Goal: Feedback & Contribution: Submit feedback/report problem

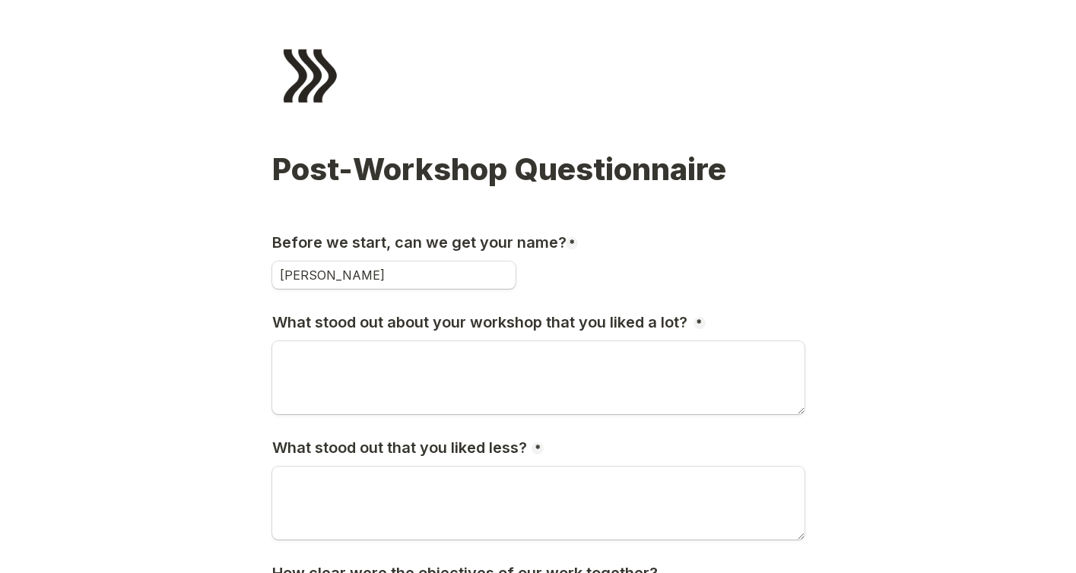
type input "[PERSON_NAME]"
click at [681, 262] on div "[PERSON_NAME]" at bounding box center [538, 274] width 532 height 27
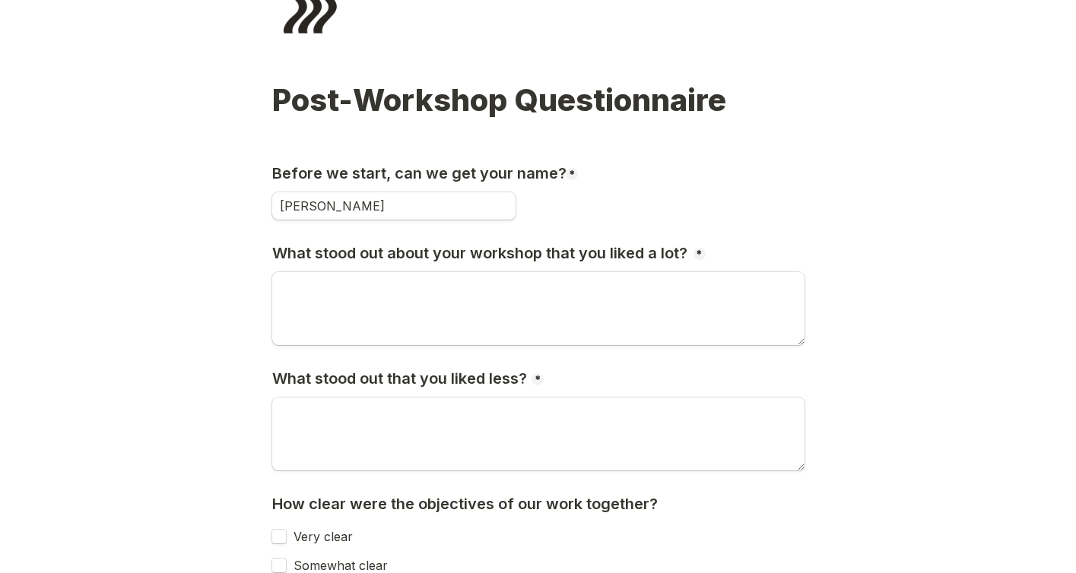
scroll to position [193, 0]
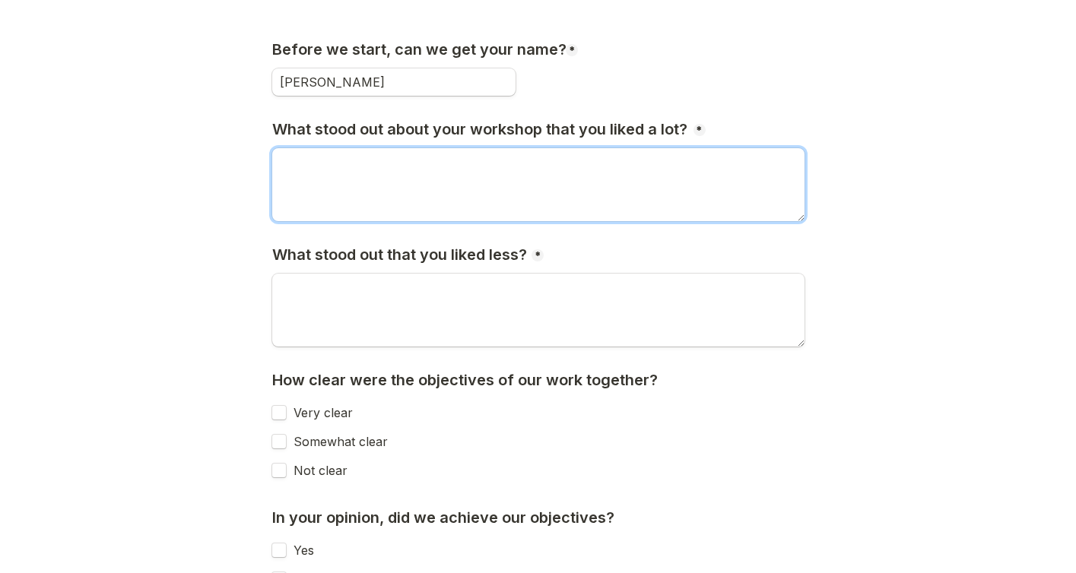
click at [350, 167] on textarea "What stood out about your workshop that you liked a lot?" at bounding box center [538, 184] width 532 height 73
type textarea "S"
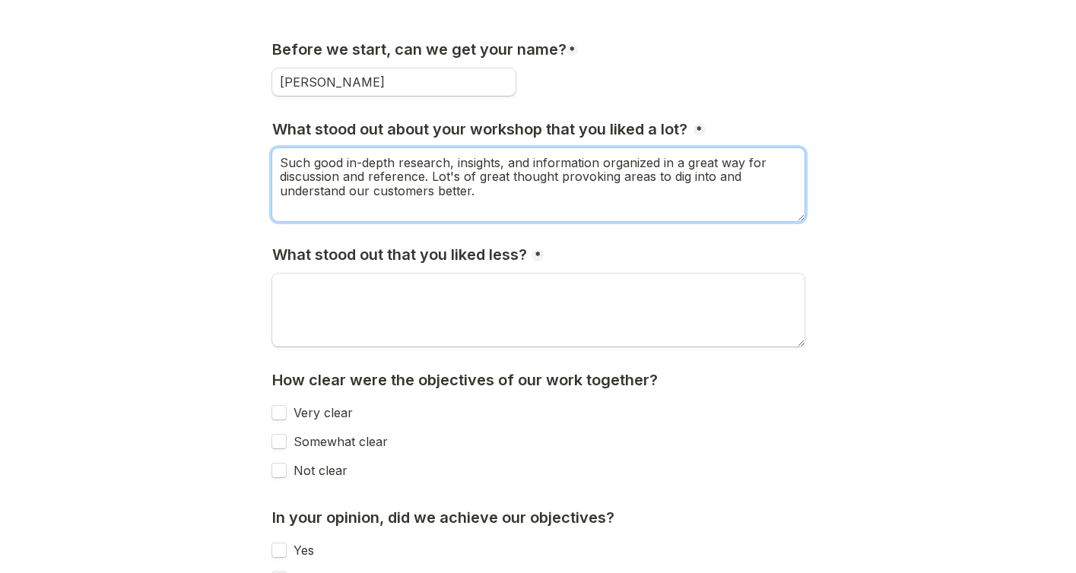
type textarea "Such good in-depth research, insights, and information organized in a great way…"
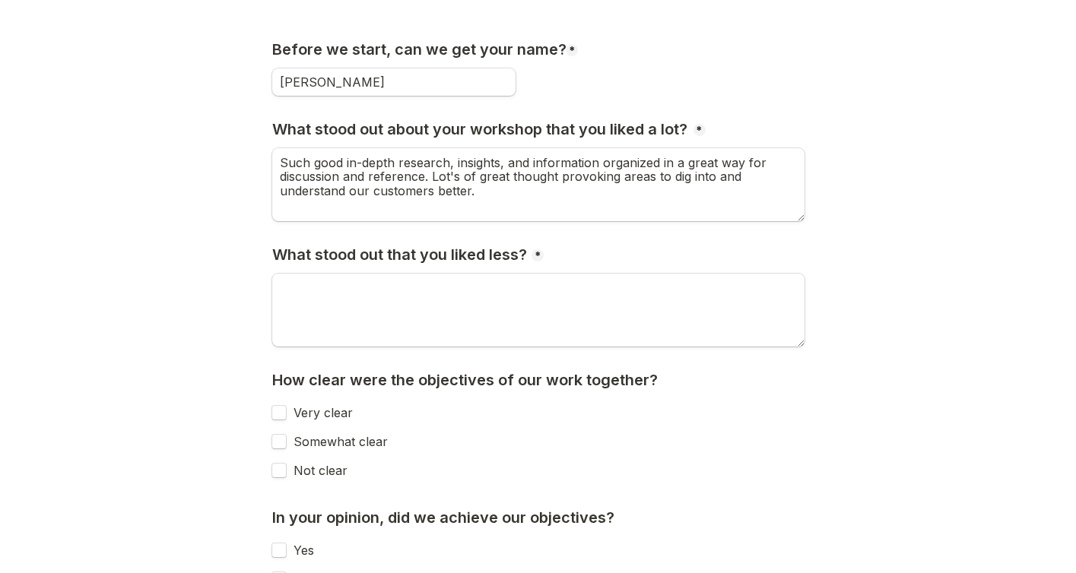
click at [615, 247] on div "What stood out that you liked less? * Required" at bounding box center [538, 251] width 532 height 42
click at [304, 298] on textarea "What stood out that you liked less?" at bounding box center [538, 310] width 532 height 73
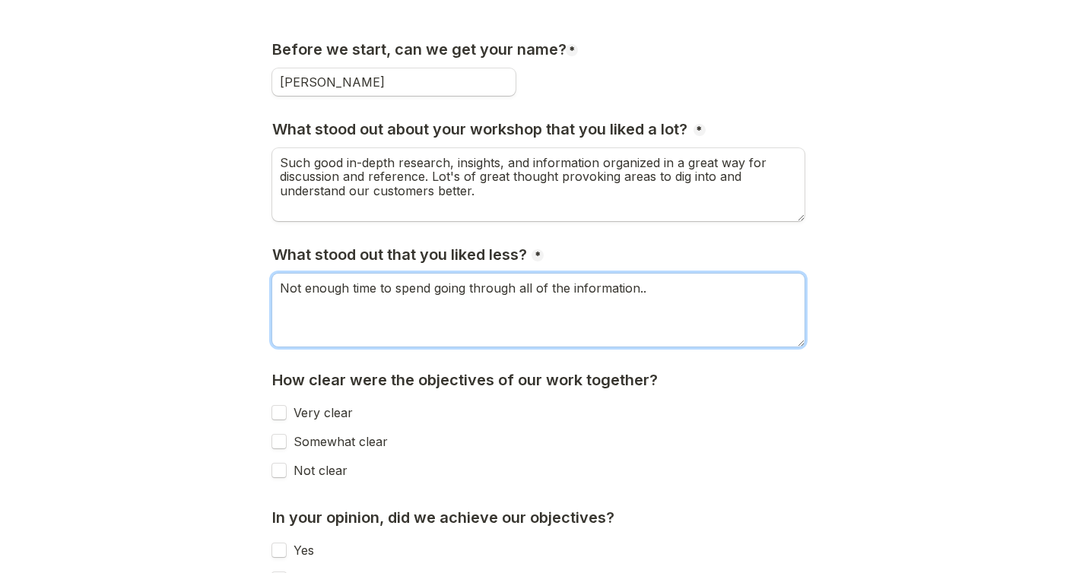
type textarea "Not enough time to spend going through all of the information.."
click at [430, 417] on div "Very clear" at bounding box center [538, 412] width 532 height 27
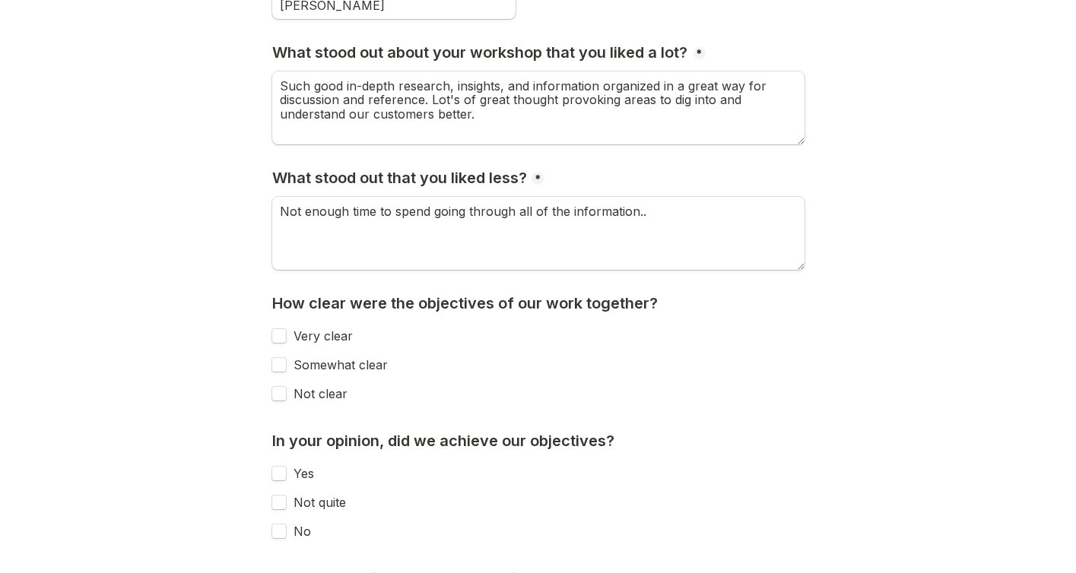
scroll to position [282, 0]
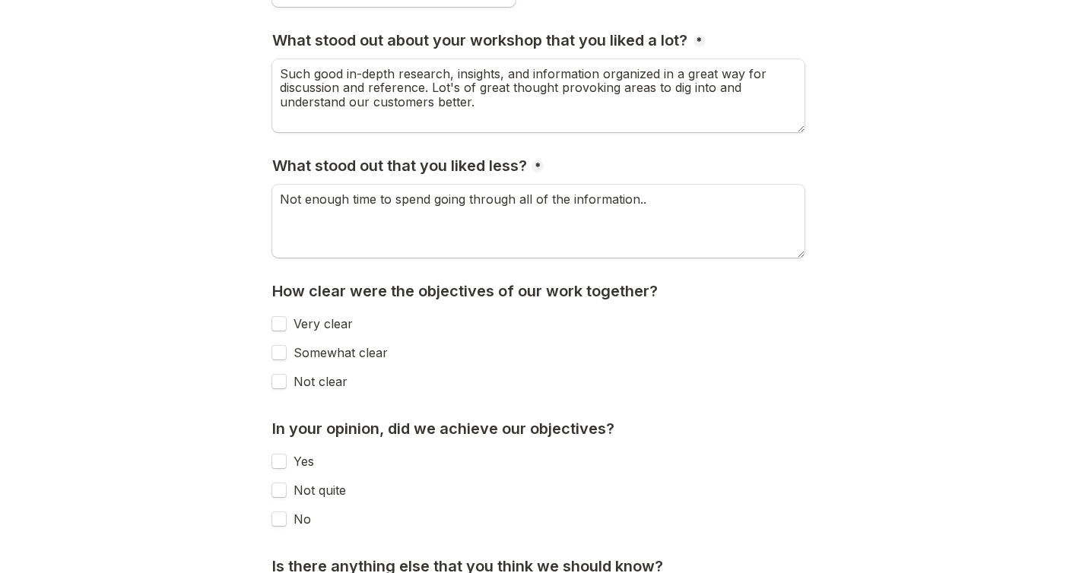
click at [282, 325] on input "Very clear" at bounding box center [278, 323] width 15 height 15
checkbox input "true"
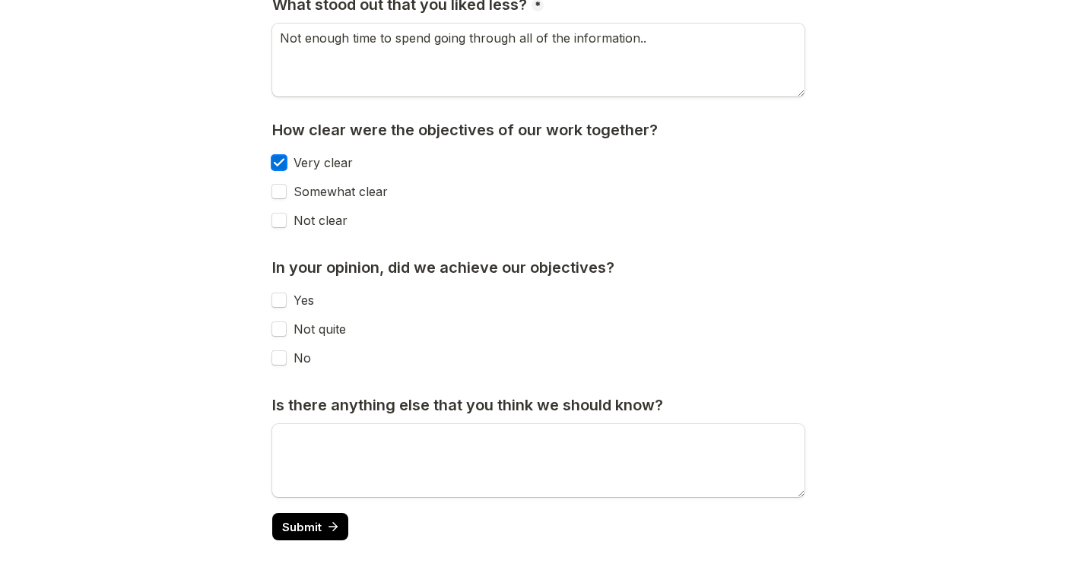
scroll to position [456, 0]
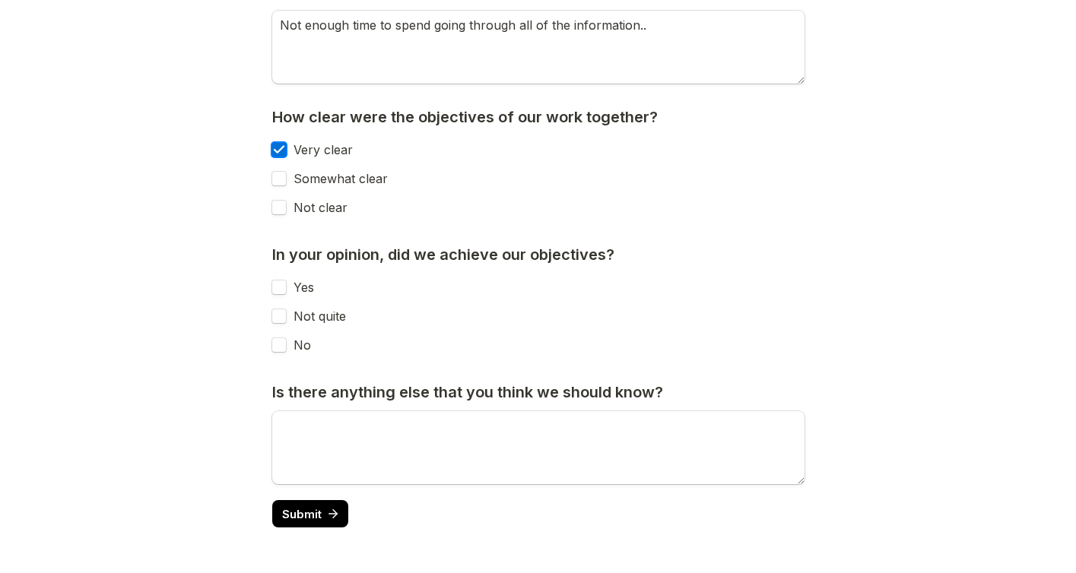
click at [284, 287] on input "Yes" at bounding box center [278, 287] width 15 height 15
checkbox input "true"
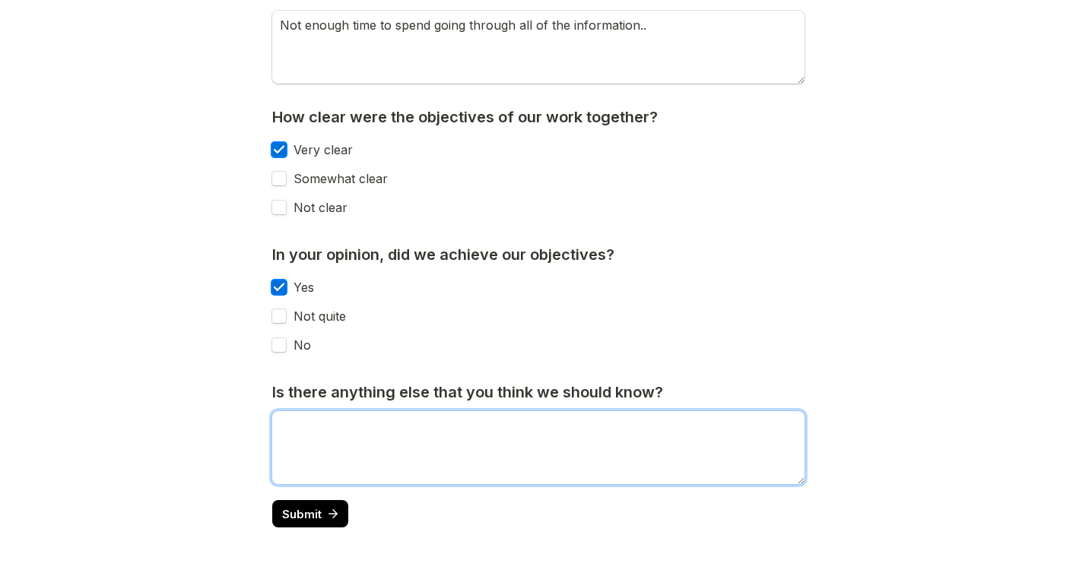
click at [515, 430] on textarea "Is there anything else that you think we should know?" at bounding box center [538, 447] width 532 height 73
type textarea "l"
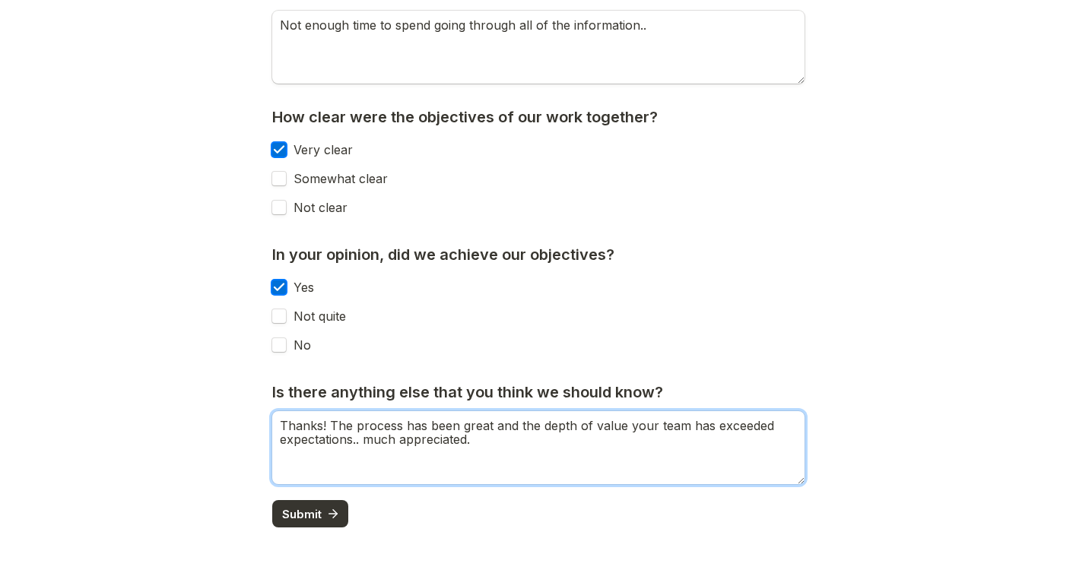
type textarea "Thanks! The process has been great and the depth of value your team has exceede…"
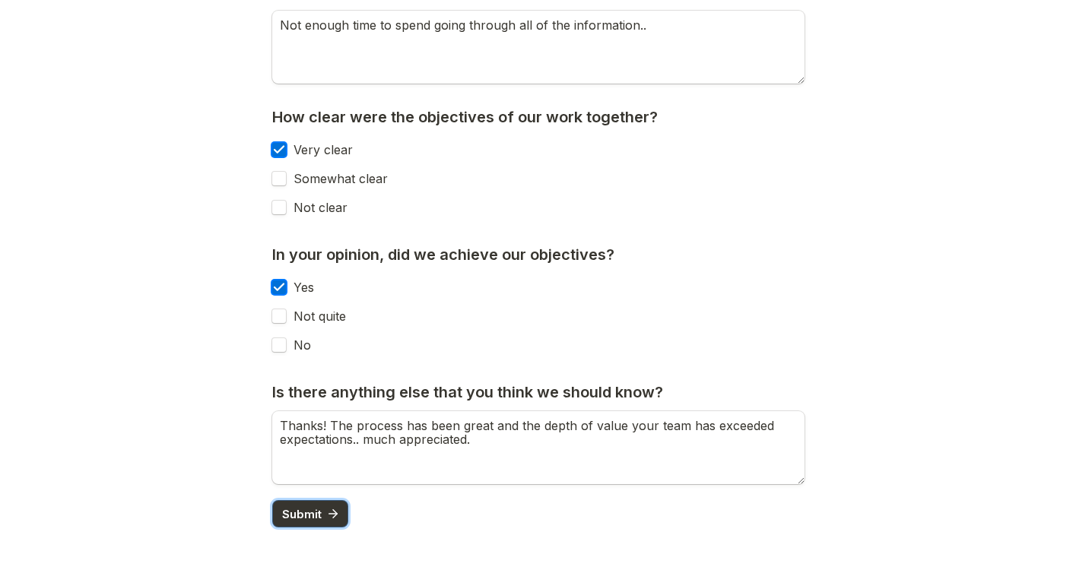
click at [319, 506] on button "Submit" at bounding box center [310, 513] width 77 height 27
